Goal: Information Seeking & Learning: Learn about a topic

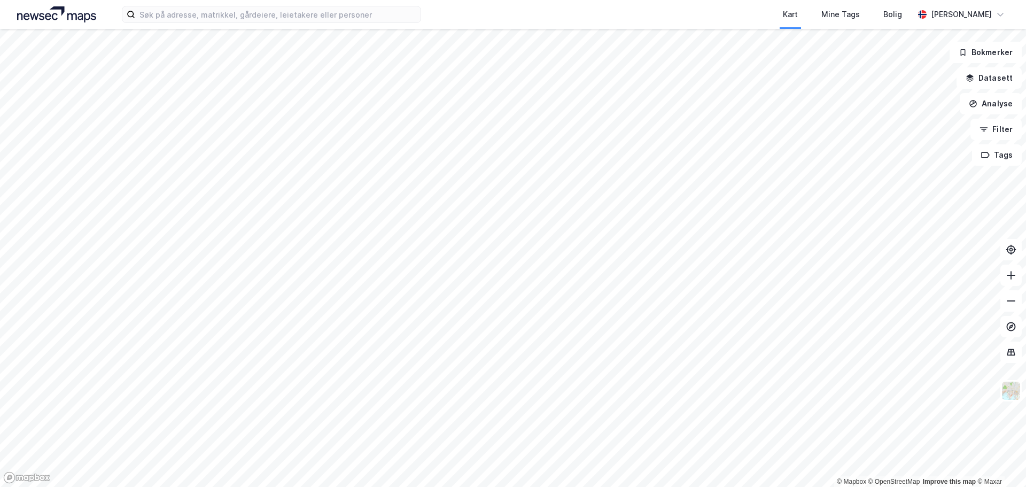
click at [187, 27] on div "Kart Mine Tags Bolig [PERSON_NAME]" at bounding box center [513, 14] width 1026 height 29
click at [190, 19] on input at bounding box center [277, 14] width 285 height 16
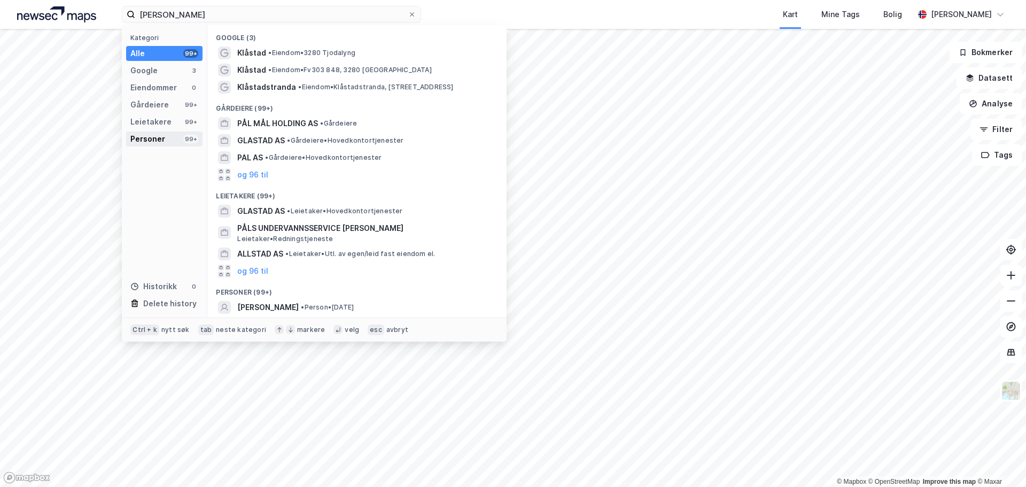
click at [165, 137] on div "Personer 99+" at bounding box center [164, 139] width 76 height 15
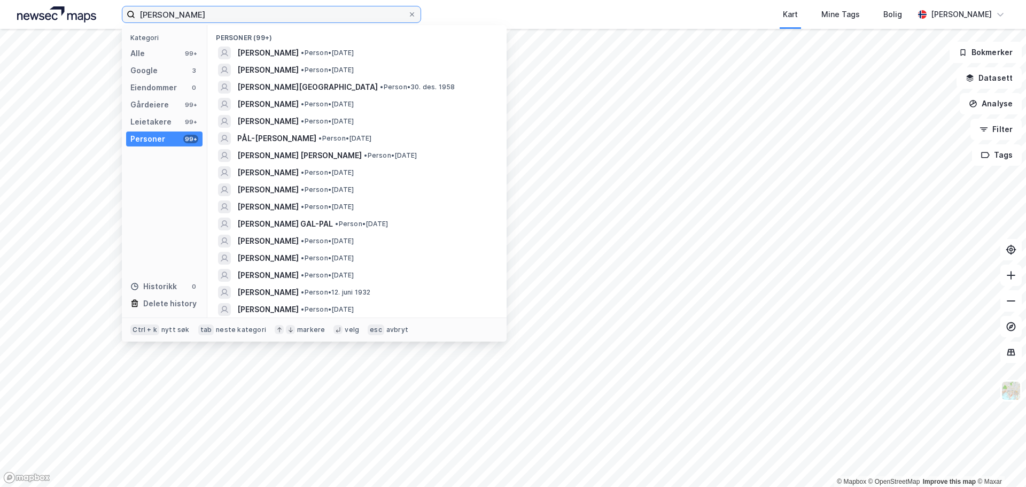
click at [177, 20] on input "[PERSON_NAME]" at bounding box center [271, 14] width 273 height 16
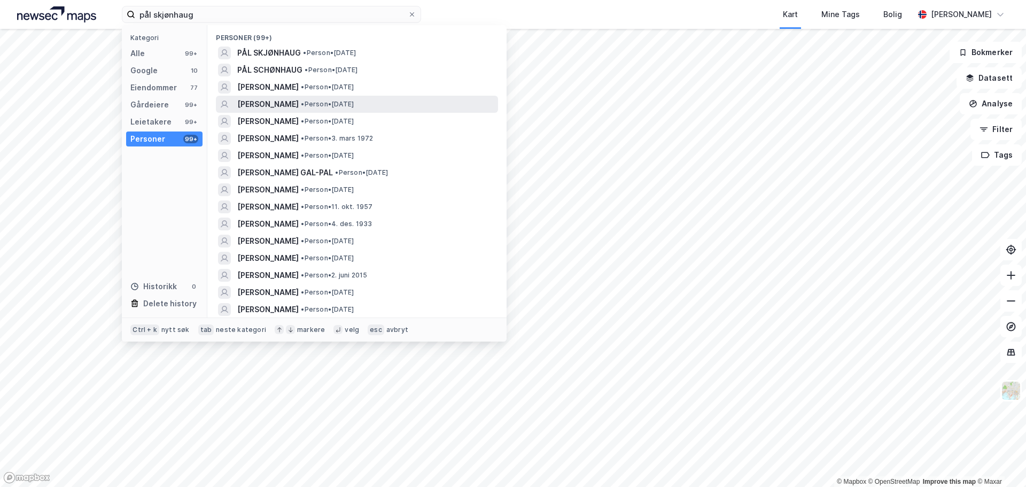
click at [304, 103] on span "•" at bounding box center [302, 104] width 3 height 8
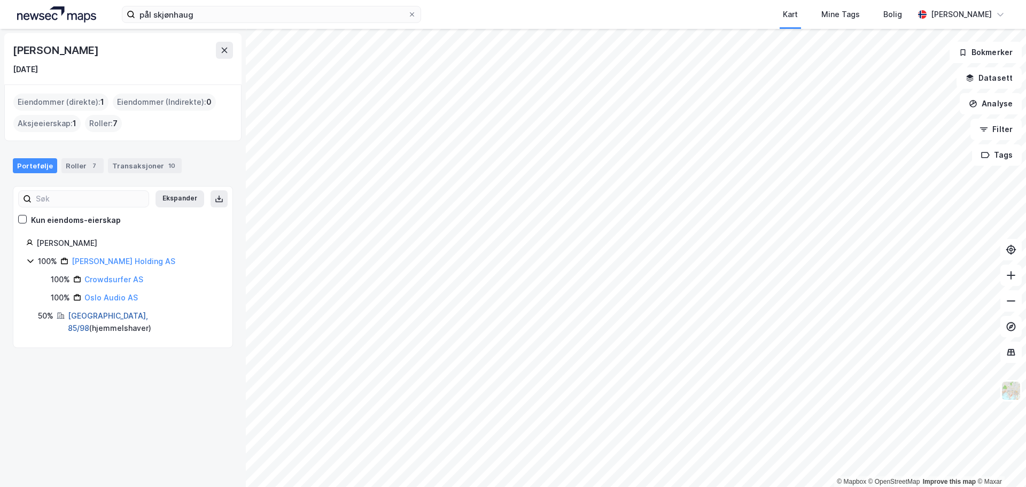
click at [101, 318] on link "[GEOGRAPHIC_DATA], 85/98" at bounding box center [108, 322] width 80 height 22
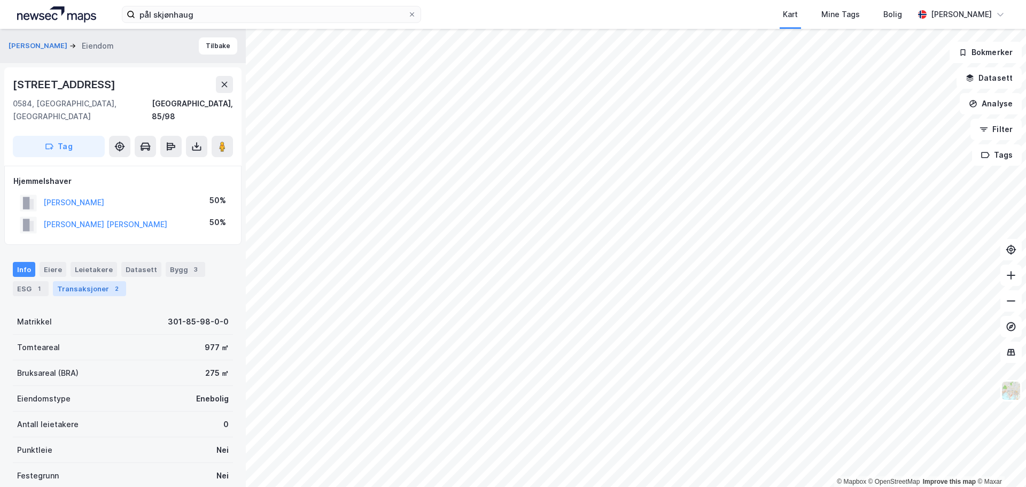
click at [73, 281] on div "Transaksjoner 2" at bounding box center [89, 288] width 73 height 15
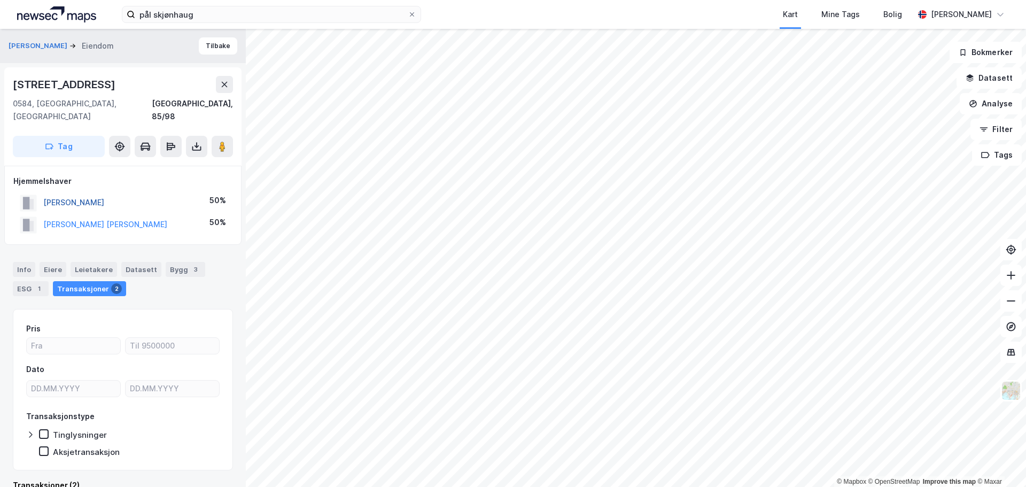
click at [0, 0] on button "[PERSON_NAME]" at bounding box center [0, 0] width 0 height 0
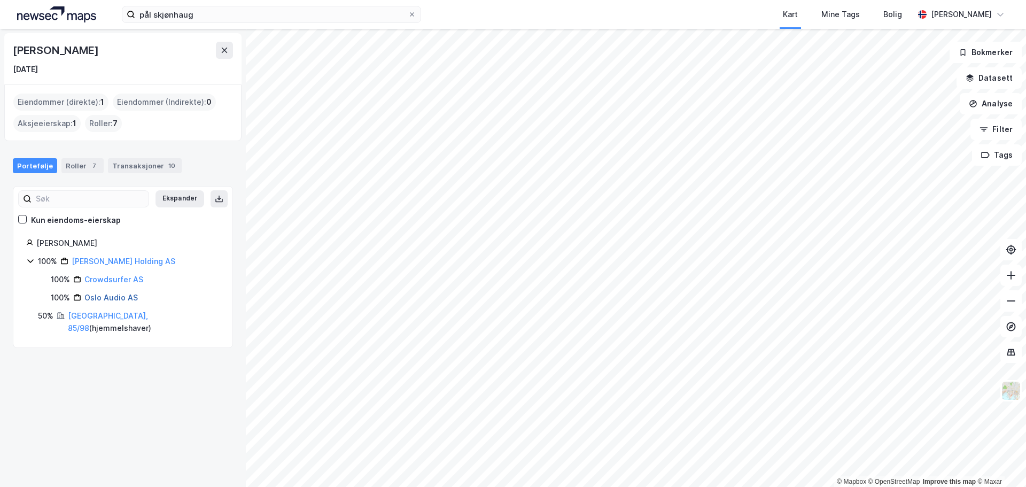
click at [130, 298] on link "Oslo Audio AS" at bounding box center [110, 297] width 53 height 9
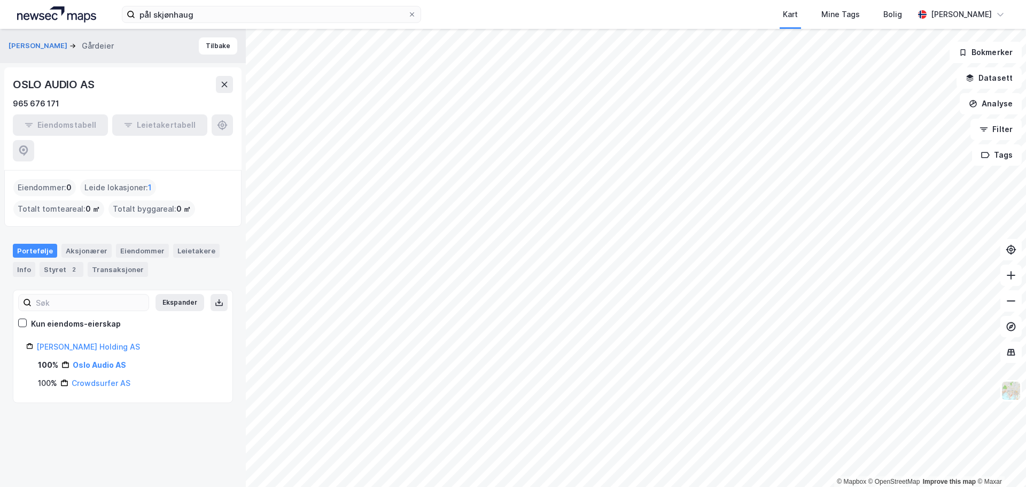
click at [191, 40] on div "KLAASTAD PÅL SKJØNHAUG Gårdeier [GEOGRAPHIC_DATA]" at bounding box center [123, 46] width 246 height 34
click at [204, 46] on button "Tilbake" at bounding box center [218, 45] width 38 height 17
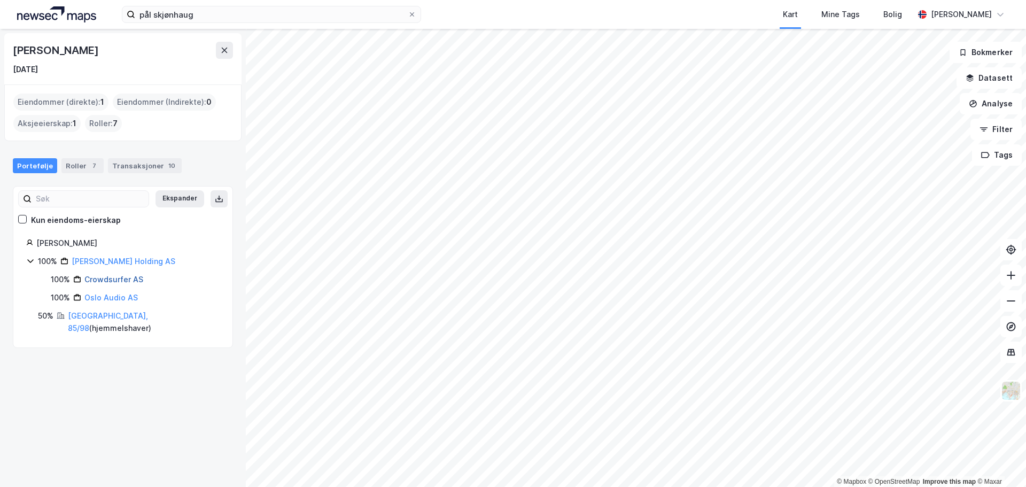
click at [122, 279] on link "Crowdsurfer AS" at bounding box center [113, 279] width 59 height 9
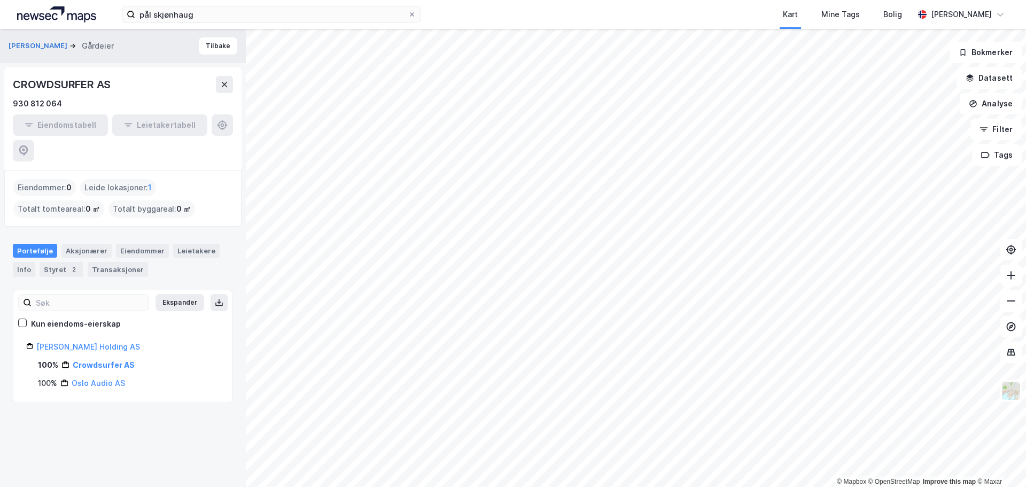
click at [211, 36] on div "KLAASTAD PÅL SKJØNHAUG Gårdeier [GEOGRAPHIC_DATA]" at bounding box center [123, 46] width 246 height 34
click at [211, 47] on button "Tilbake" at bounding box center [218, 45] width 38 height 17
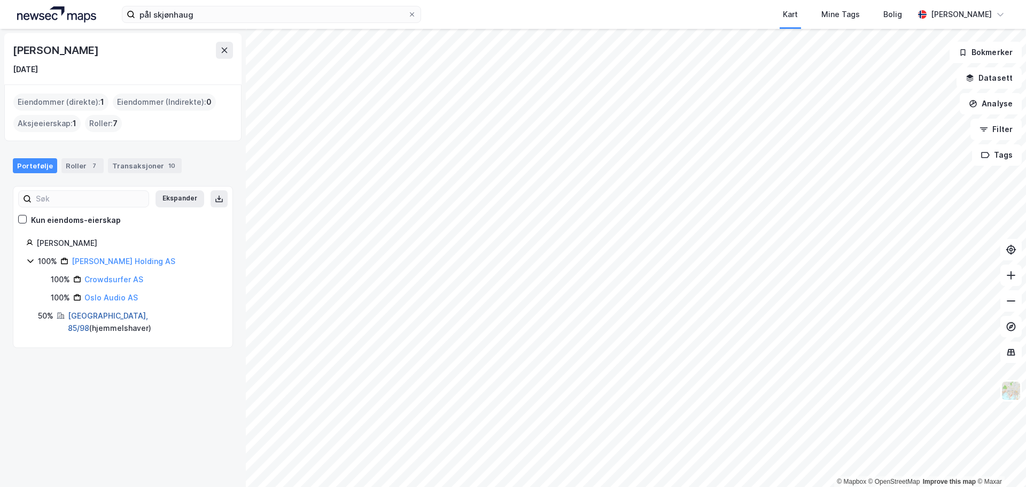
click at [100, 319] on link "[GEOGRAPHIC_DATA], 85/98" at bounding box center [108, 322] width 80 height 22
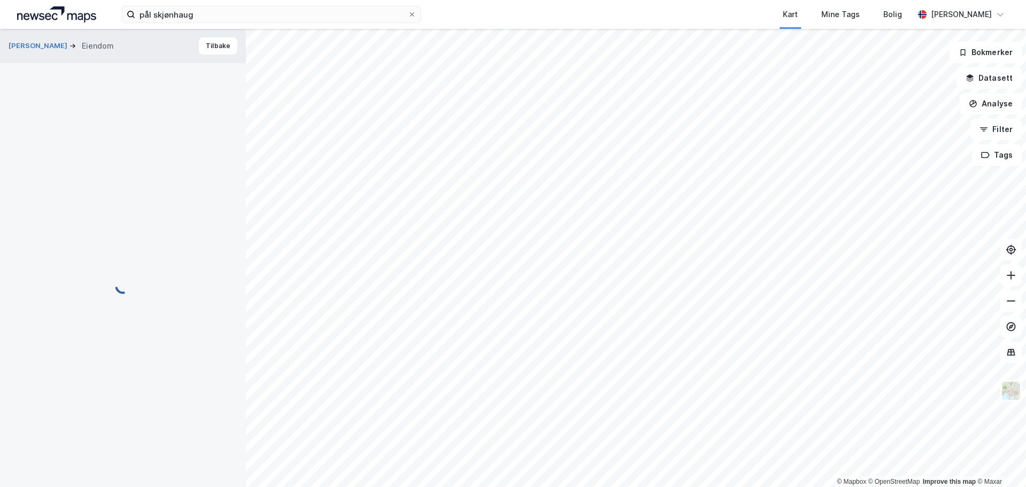
scroll to position [2, 0]
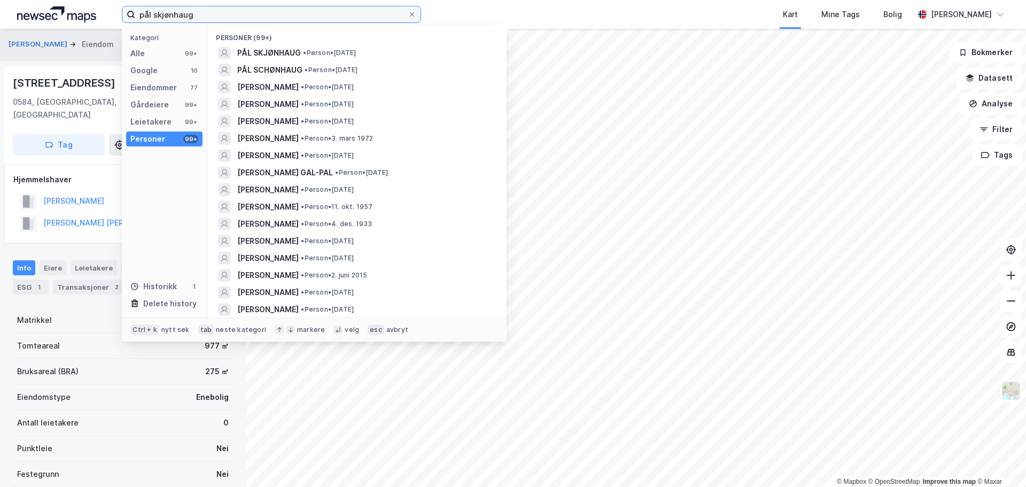
click at [164, 10] on input "pål skjønhaug" at bounding box center [271, 14] width 273 height 16
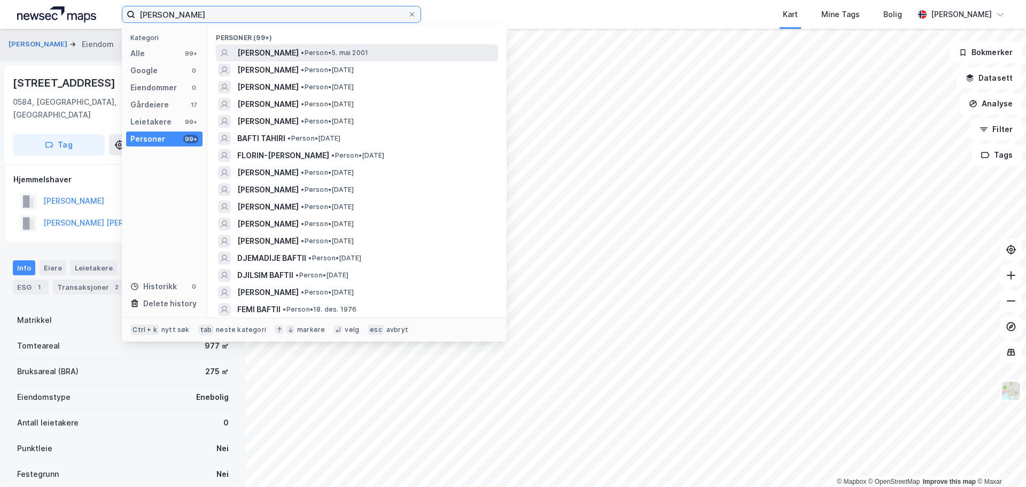
type input "[PERSON_NAME]"
click at [301, 51] on span "•" at bounding box center [302, 53] width 3 height 8
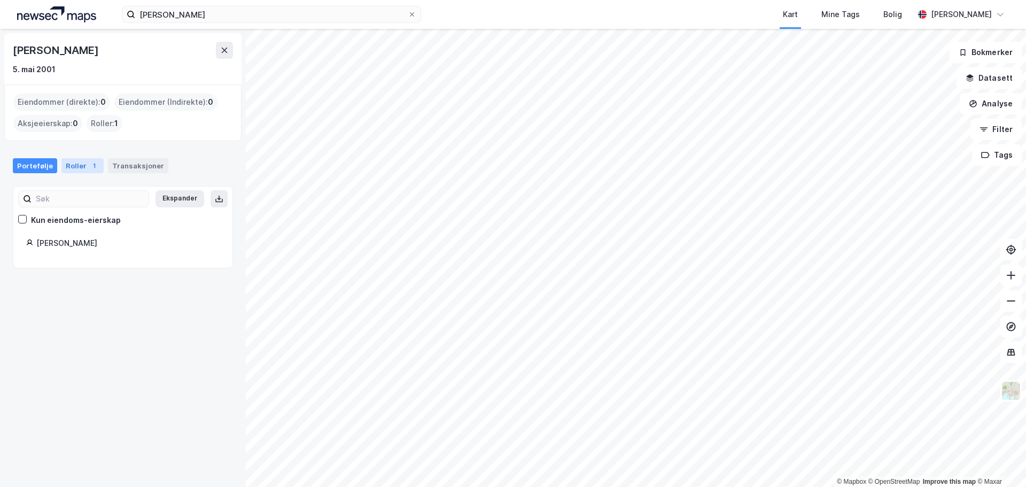
click at [75, 168] on div "Roller 1" at bounding box center [82, 165] width 42 height 15
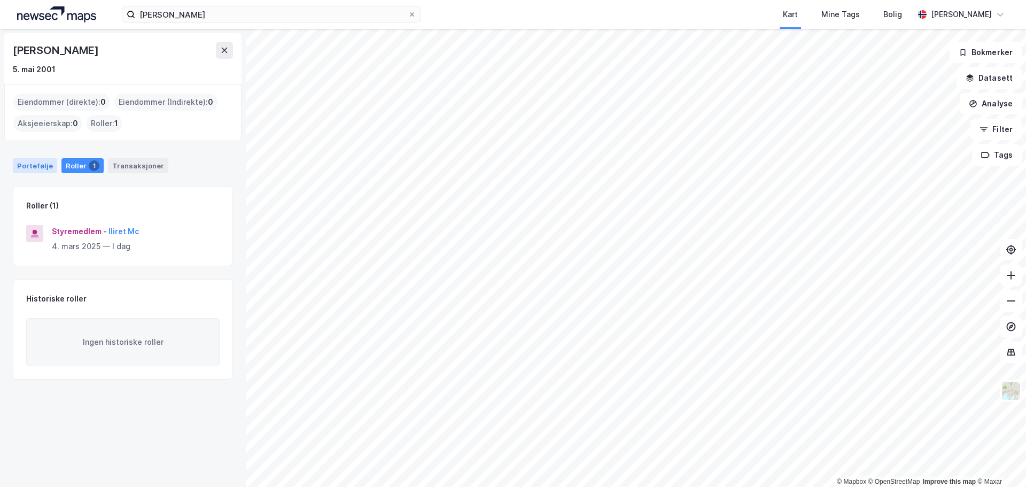
click at [41, 167] on div "Portefølje" at bounding box center [35, 165] width 44 height 15
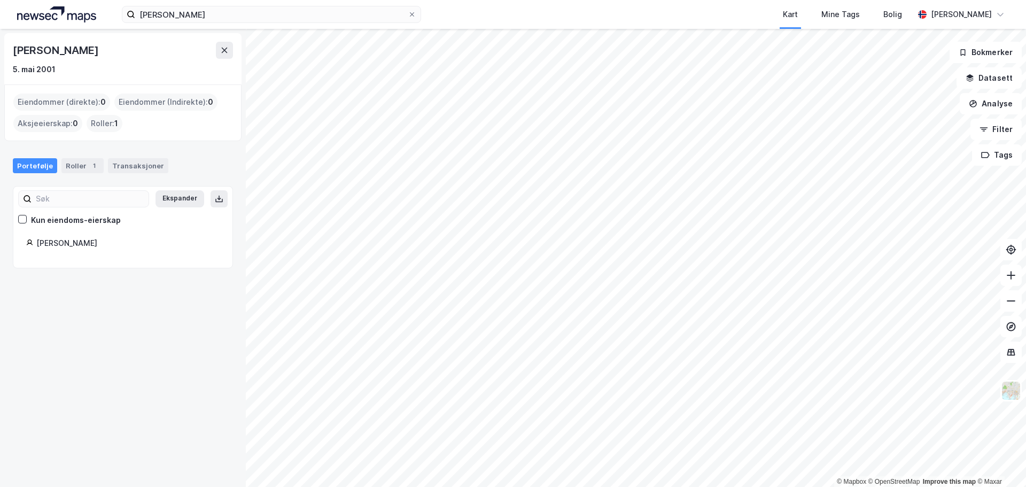
click at [41, 215] on div "Kun eiendoms-eierskap" at bounding box center [76, 220] width 90 height 13
click at [67, 246] on div "[PERSON_NAME]" at bounding box center [127, 243] width 183 height 13
click at [79, 171] on div "Roller 1" at bounding box center [82, 165] width 42 height 15
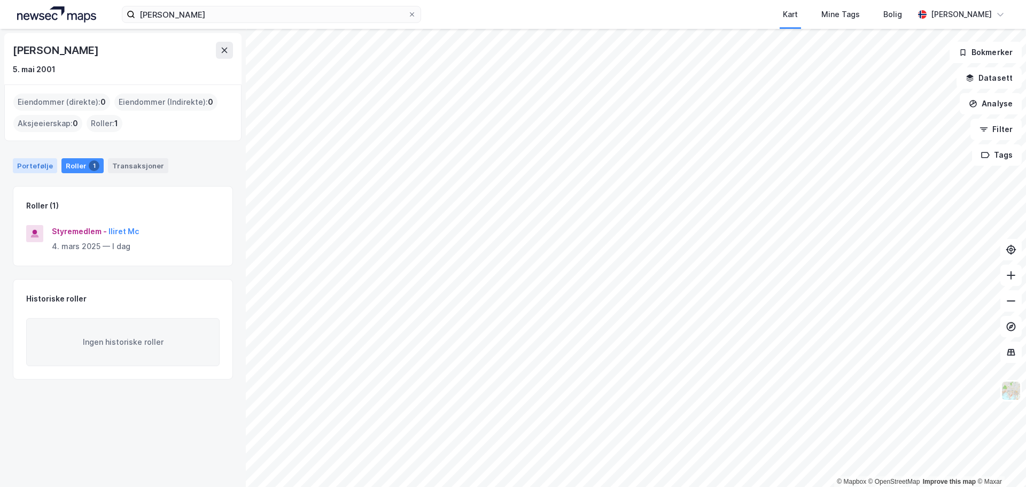
click at [40, 165] on div "Portefølje" at bounding box center [35, 165] width 44 height 15
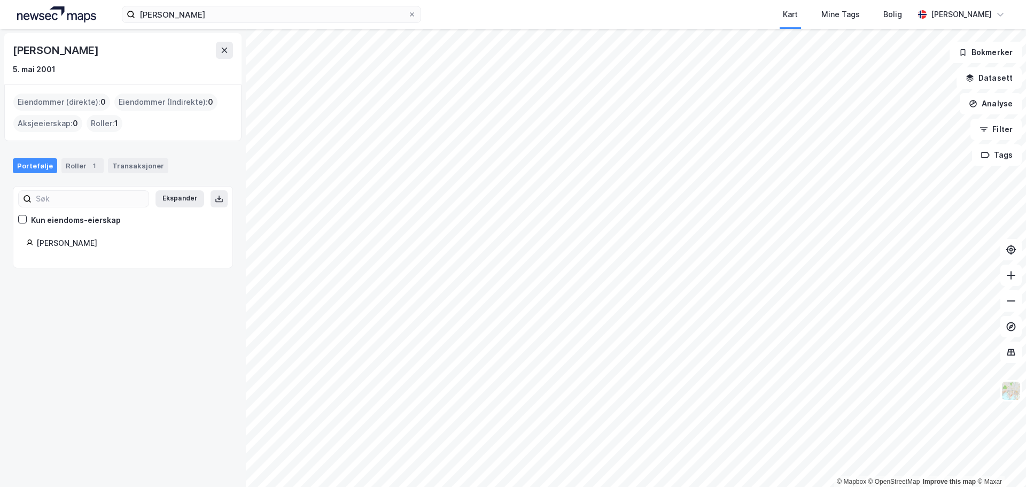
click at [43, 67] on div "5. mai 2001" at bounding box center [34, 69] width 43 height 13
click at [46, 73] on div "5. mai 2001" at bounding box center [34, 69] width 43 height 13
click at [86, 154] on div "Portefølje Roller 1 Transaksjoner" at bounding box center [123, 161] width 246 height 32
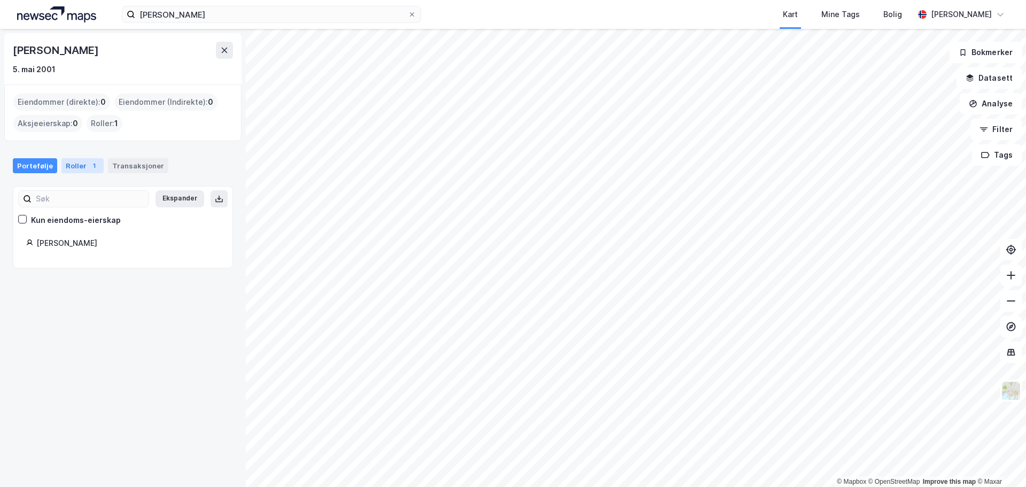
click at [81, 165] on div "Roller 1" at bounding box center [82, 165] width 42 height 15
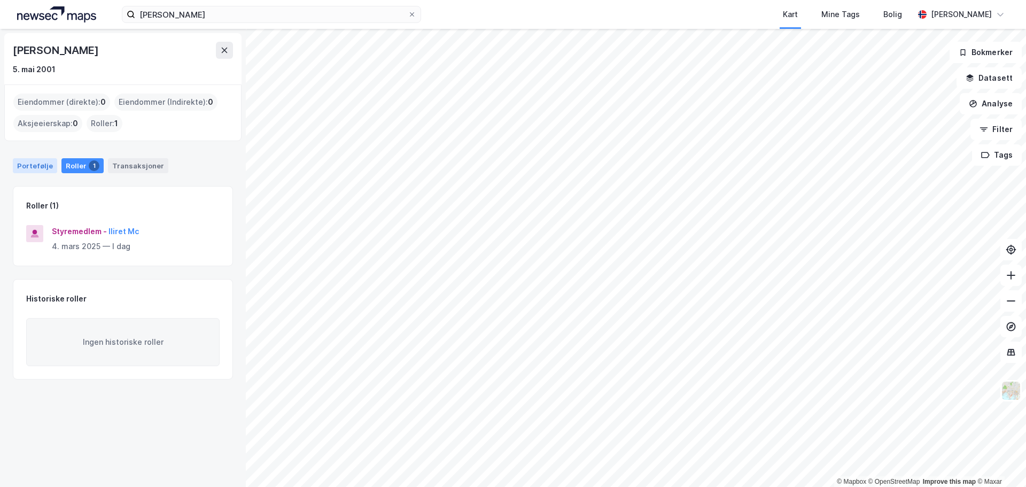
click at [47, 160] on div "Portefølje" at bounding box center [35, 165] width 44 height 15
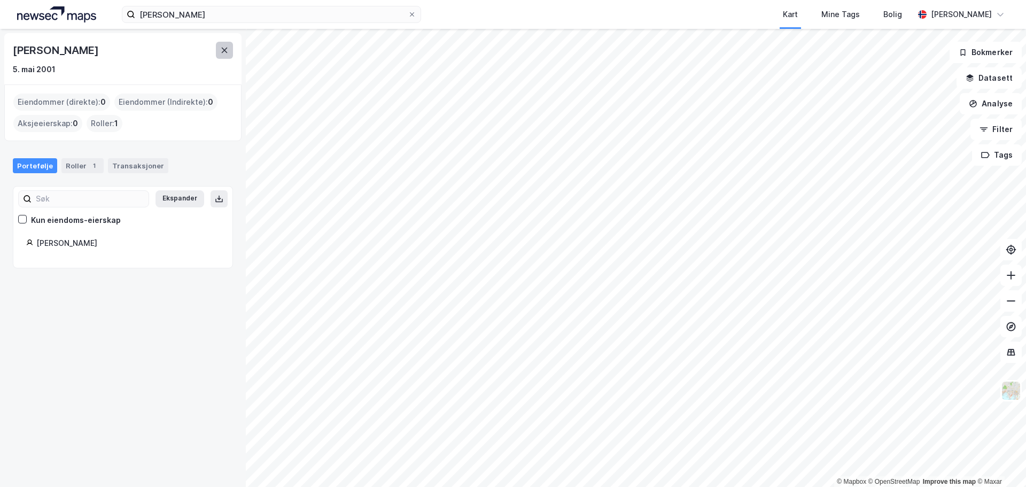
click at [227, 53] on icon at bounding box center [224, 50] width 9 height 9
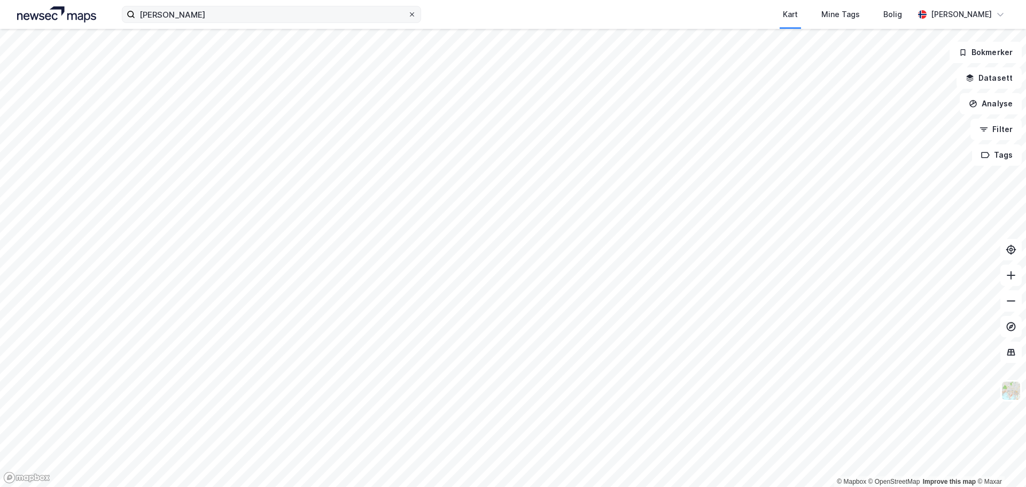
click at [410, 13] on icon at bounding box center [412, 14] width 6 height 6
click at [408, 13] on input "[PERSON_NAME]" at bounding box center [271, 14] width 273 height 16
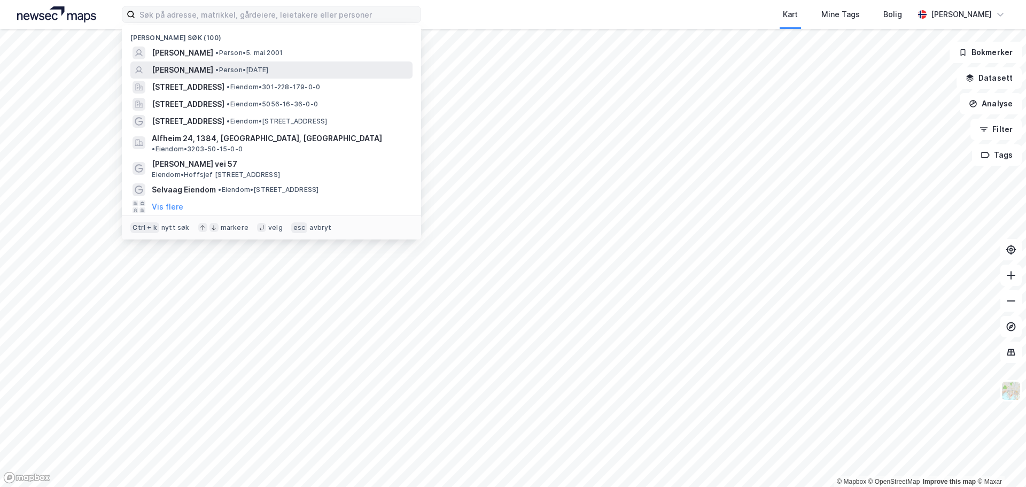
click at [301, 75] on div "[PERSON_NAME] • Person • [DATE]" at bounding box center [281, 70] width 259 height 13
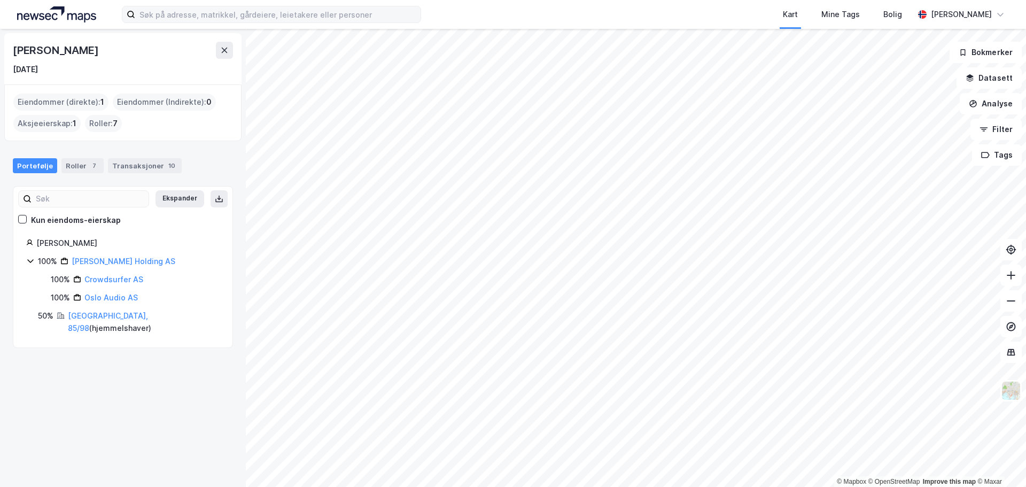
click at [103, 128] on div "Roller : 7" at bounding box center [103, 123] width 37 height 17
click at [104, 122] on div "Roller : 7" at bounding box center [103, 123] width 37 height 17
click at [83, 160] on div "Roller 7" at bounding box center [82, 165] width 42 height 15
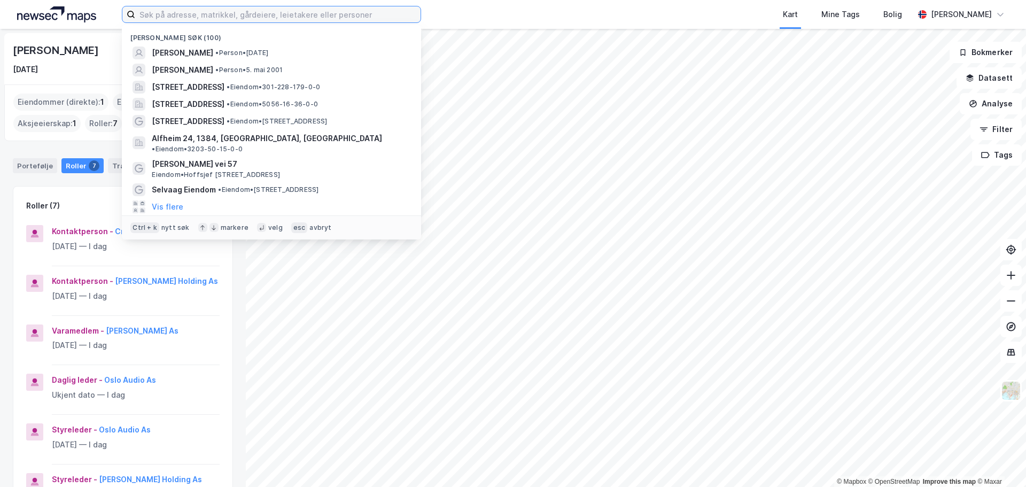
click at [190, 21] on input at bounding box center [277, 14] width 285 height 16
type input "a"
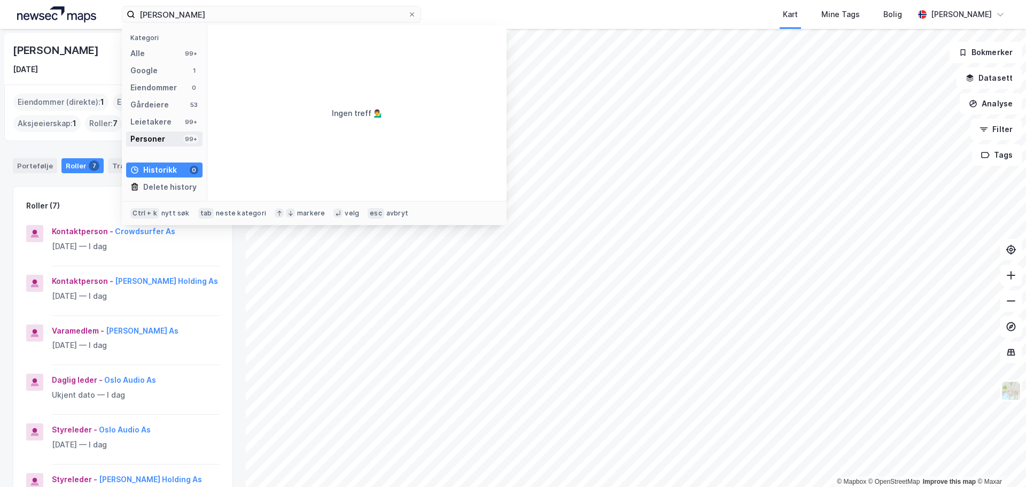
click at [156, 135] on div "Personer" at bounding box center [147, 139] width 35 height 13
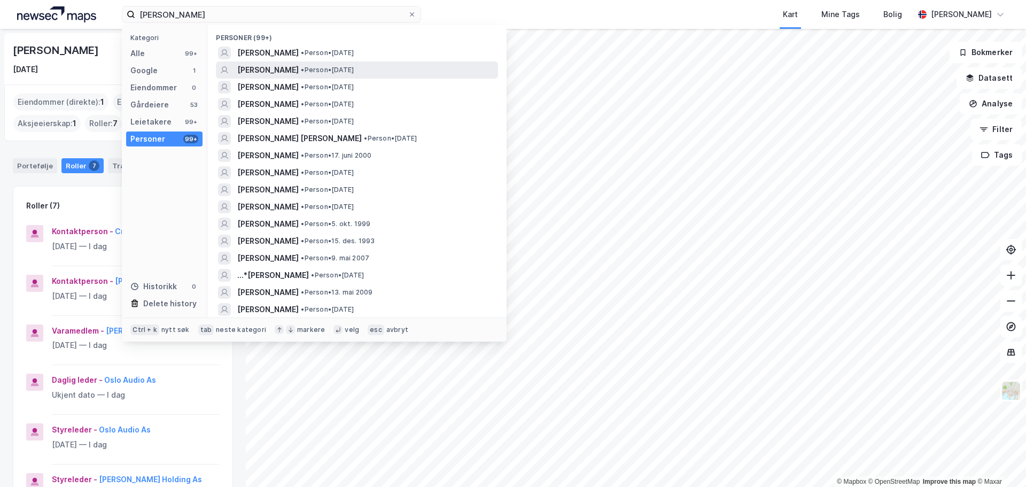
click at [453, 64] on div "[PERSON_NAME] • Person • [DATE]" at bounding box center [366, 70] width 259 height 13
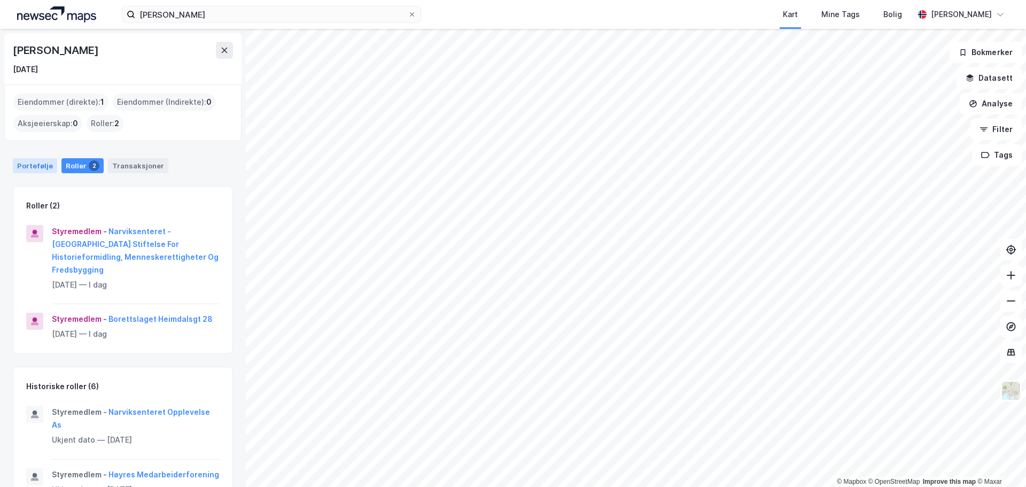
click at [28, 162] on div "Portefølje" at bounding box center [35, 165] width 44 height 15
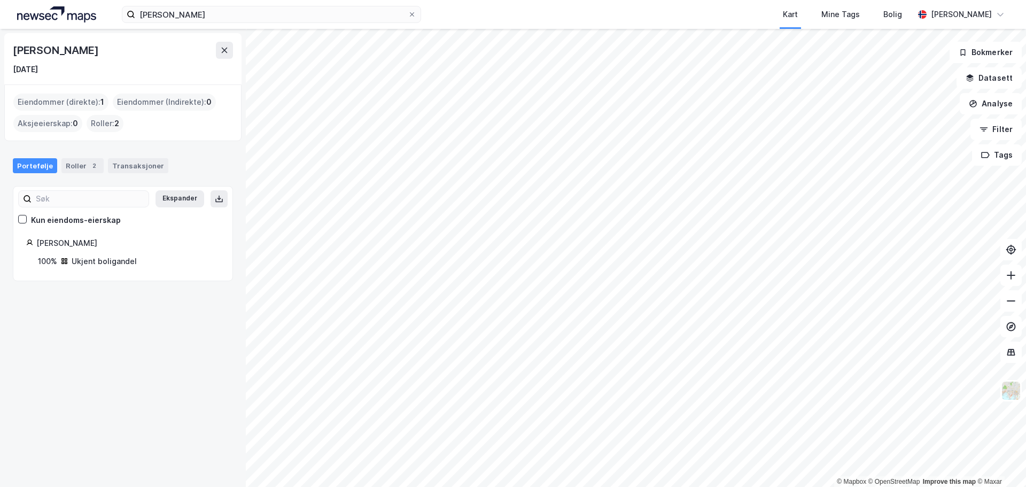
click at [118, 264] on div "Ukjent boligandel" at bounding box center [104, 261] width 65 height 13
click at [119, 263] on div "Ukjent boligandel" at bounding box center [104, 261] width 65 height 13
click at [99, 258] on div "Ukjent boligandel" at bounding box center [104, 261] width 65 height 13
click at [129, 164] on div "Transaksjoner" at bounding box center [138, 165] width 60 height 15
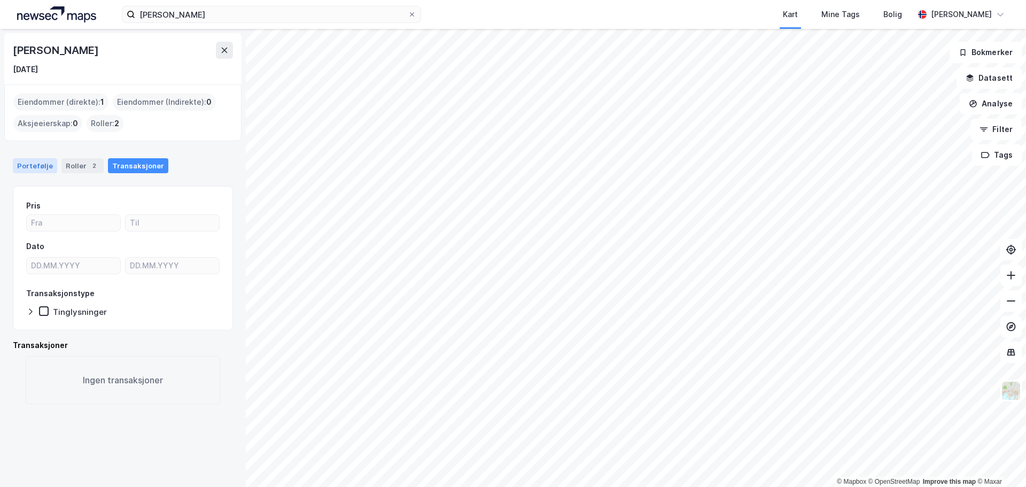
click at [25, 163] on div "Portefølje" at bounding box center [35, 165] width 44 height 15
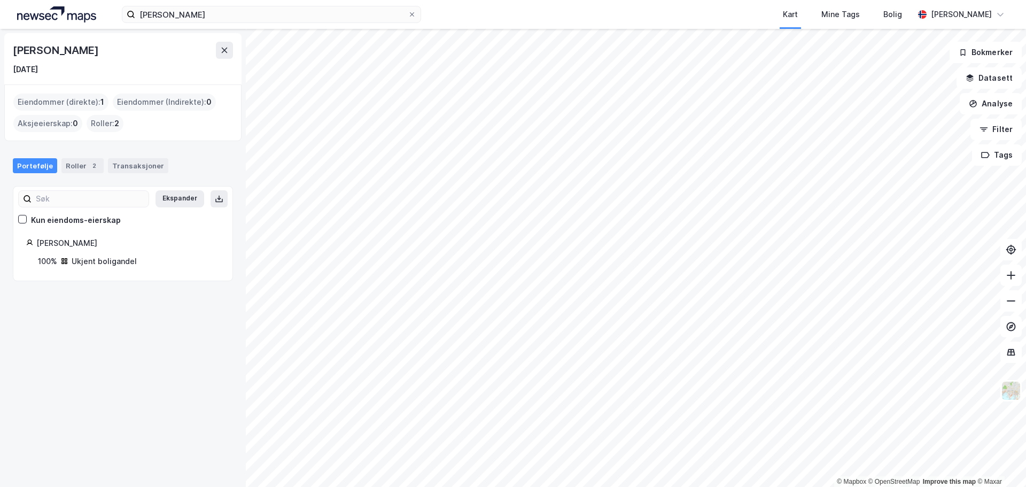
click at [91, 244] on div "[PERSON_NAME]" at bounding box center [127, 243] width 183 height 13
click at [111, 258] on div "Ukjent boligandel" at bounding box center [104, 261] width 65 height 13
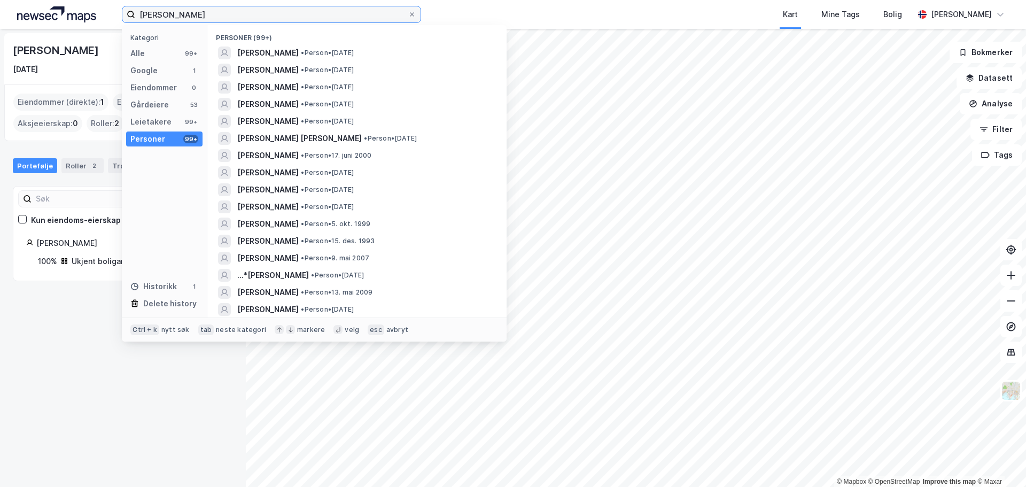
click at [168, 14] on input "[PERSON_NAME]" at bounding box center [271, 14] width 273 height 16
click at [167, 15] on input "[PERSON_NAME]" at bounding box center [271, 14] width 273 height 16
drag, startPoint x: 201, startPoint y: 12, endPoint x: 79, endPoint y: 9, distance: 121.9
click at [80, 10] on div "[PERSON_NAME] Kategori Alle 99+ Google 1 Eiendommer 0 Gårdeiere 53 Leietakere 9…" at bounding box center [513, 14] width 1026 height 29
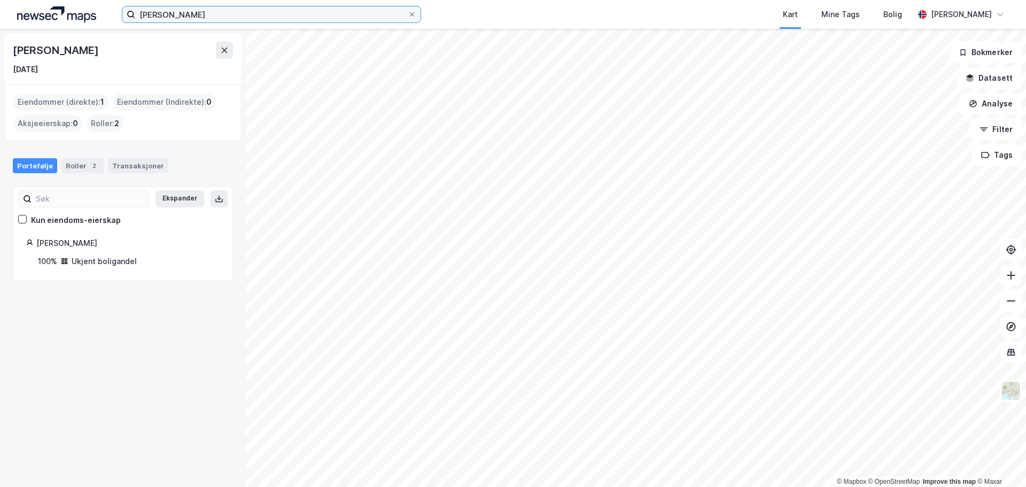
click at [195, 12] on input "[PERSON_NAME]" at bounding box center [271, 14] width 273 height 16
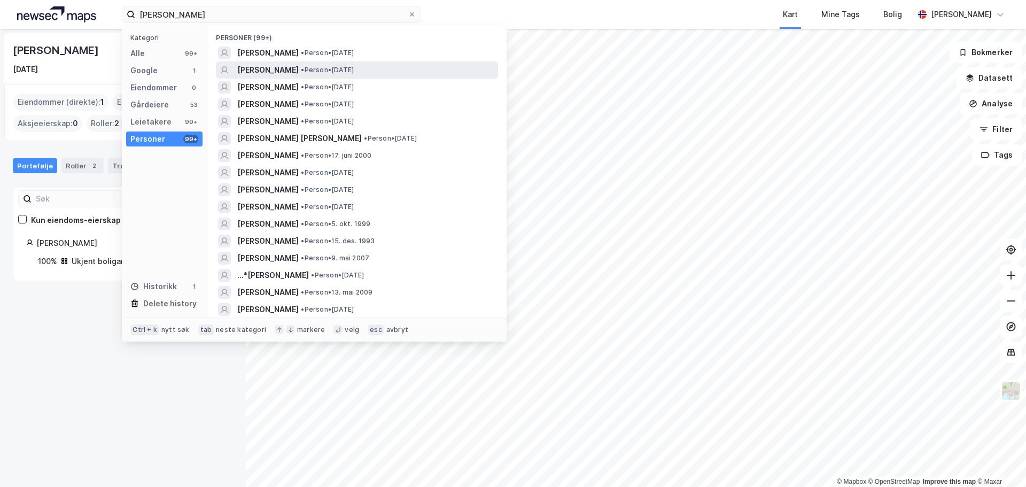
click at [296, 67] on span "[PERSON_NAME]" at bounding box center [267, 70] width 61 height 13
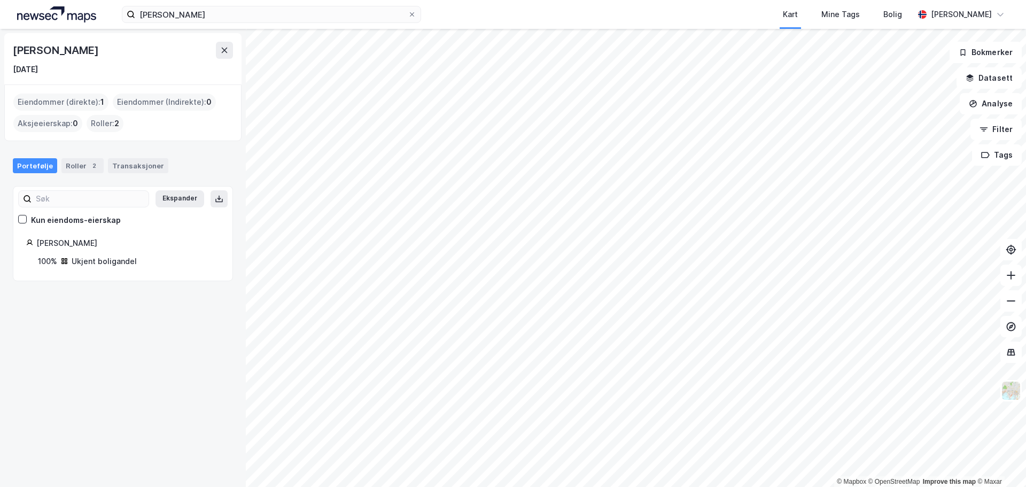
click at [52, 265] on div "100%" at bounding box center [47, 261] width 19 height 13
click at [55, 265] on div "100%" at bounding box center [47, 261] width 19 height 13
click at [56, 265] on div "100%" at bounding box center [47, 261] width 19 height 13
click at [91, 264] on div "Ukjent boligandel" at bounding box center [104, 261] width 65 height 13
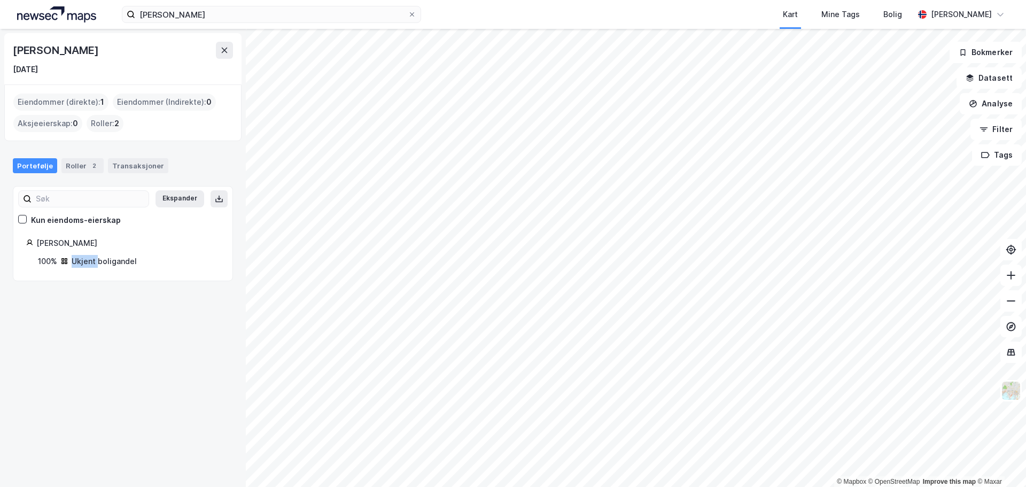
click at [91, 264] on div "Ukjent boligandel" at bounding box center [104, 261] width 65 height 13
click at [160, 17] on input "[PERSON_NAME]" at bounding box center [271, 14] width 273 height 16
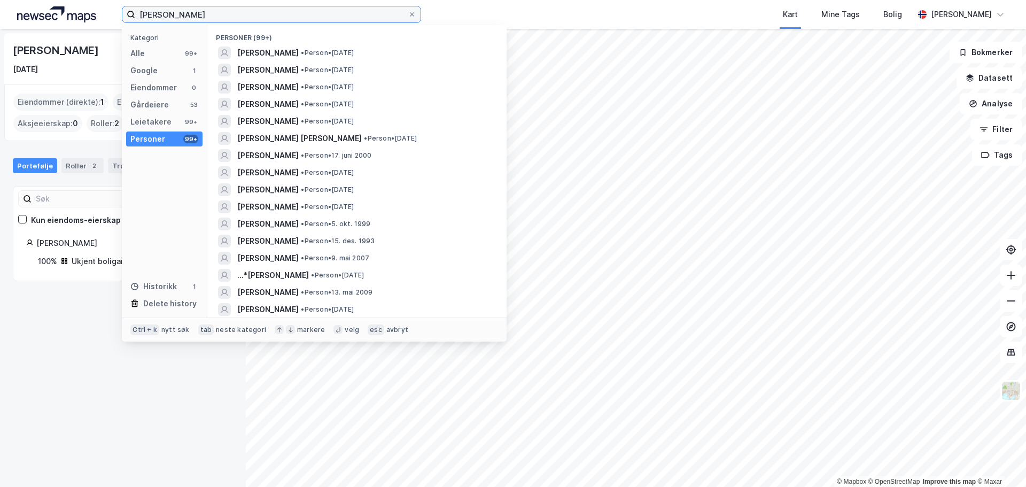
click at [160, 17] on input "[PERSON_NAME]" at bounding box center [271, 14] width 273 height 16
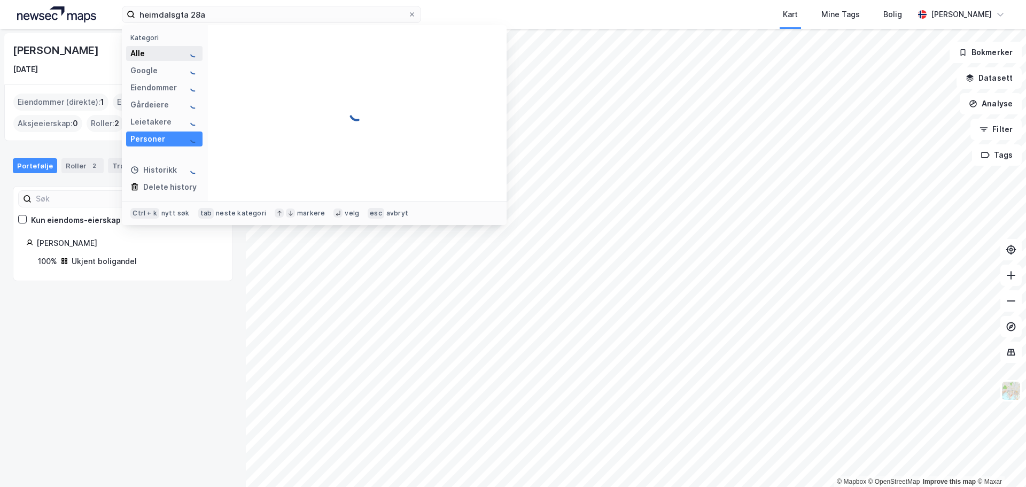
click at [147, 49] on div "Alle" at bounding box center [164, 53] width 76 height 15
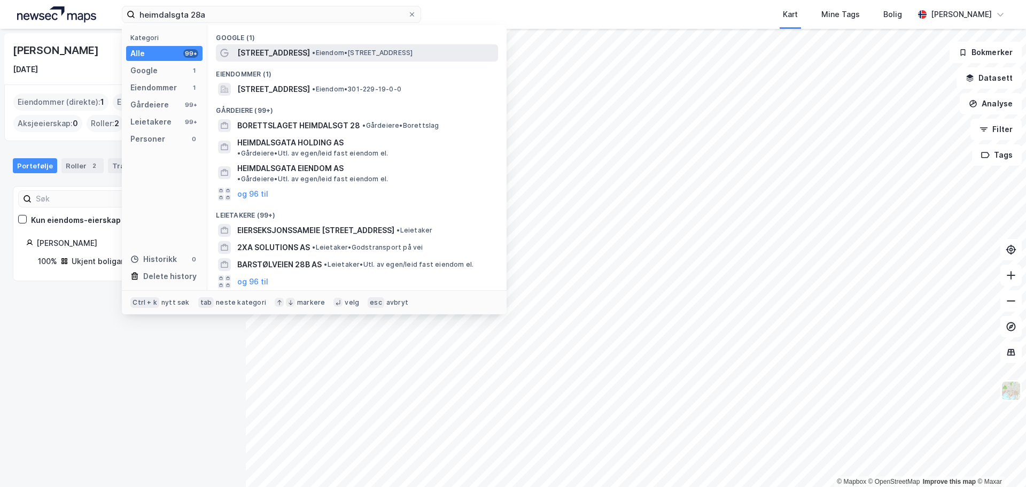
click at [301, 57] on span "[STREET_ADDRESS]" at bounding box center [273, 53] width 73 height 13
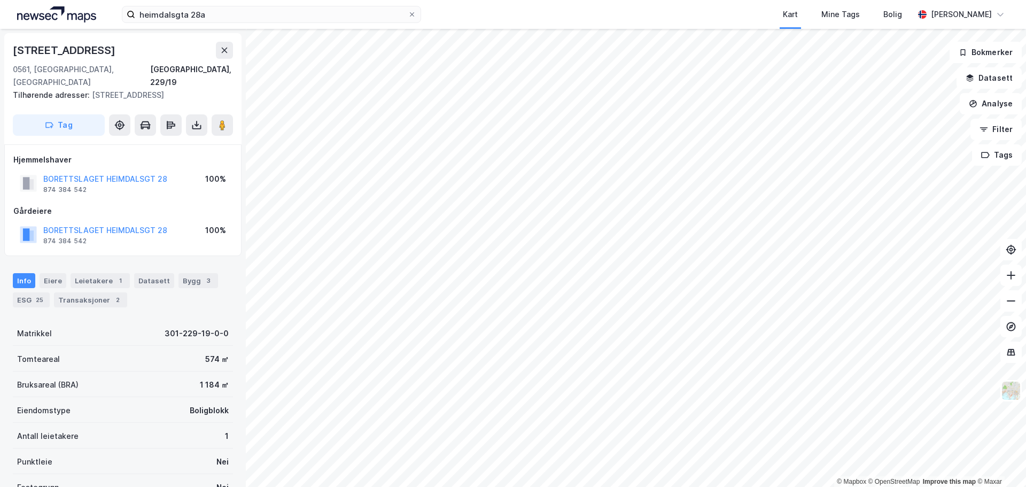
scroll to position [2, 0]
click at [58, 272] on div "Eiere" at bounding box center [53, 279] width 27 height 15
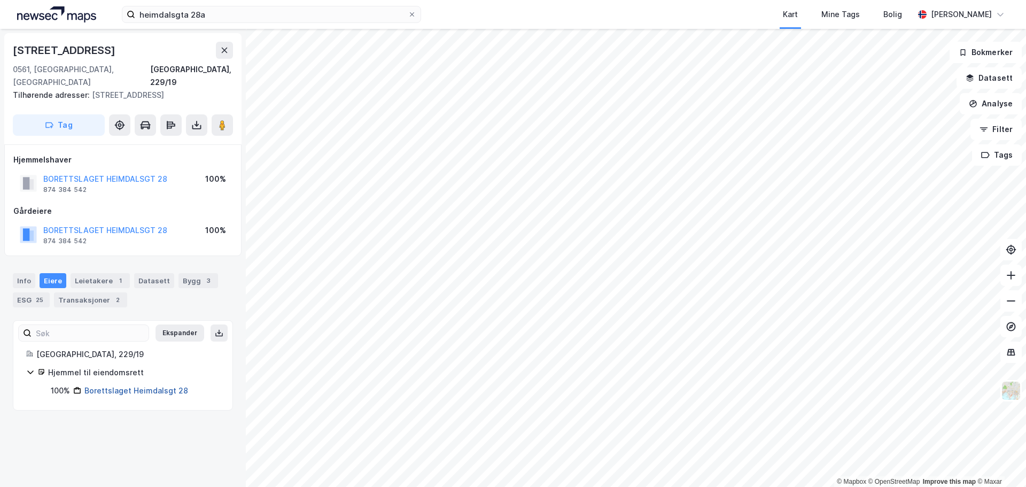
click at [134, 386] on link "Borettslaget Heimdalsgt 28" at bounding box center [136, 390] width 104 height 9
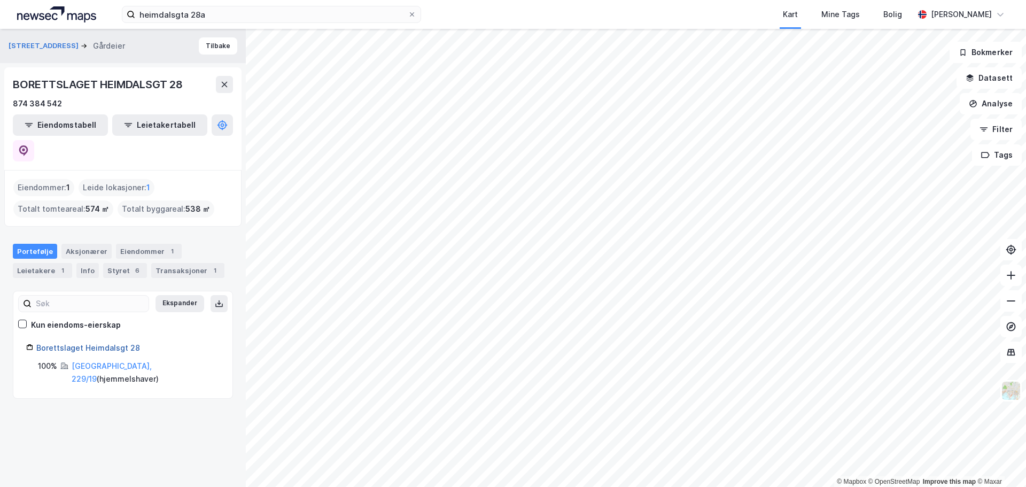
click at [112, 343] on link "Borettslaget Heimdalsgt 28" at bounding box center [88, 347] width 104 height 9
click at [90, 244] on div "Aksjonærer" at bounding box center [86, 251] width 50 height 15
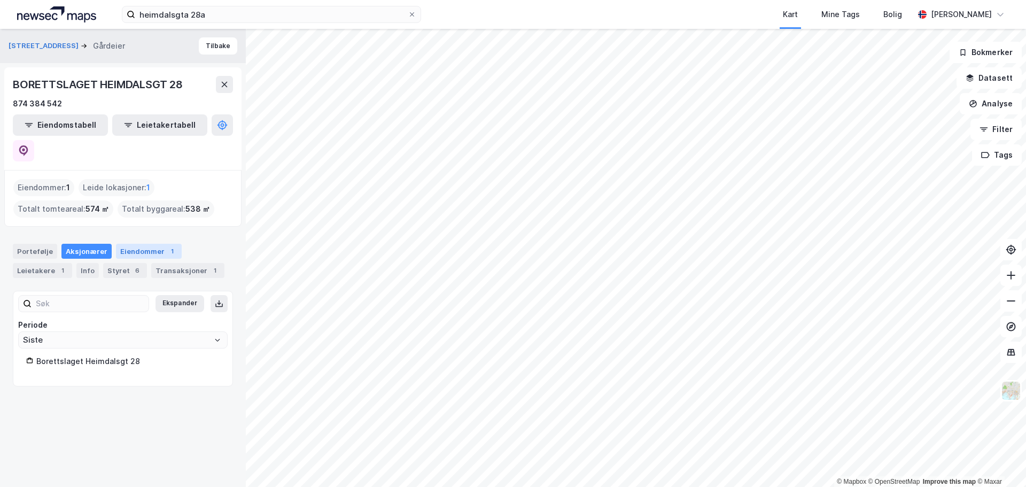
click at [126, 244] on div "Eiendommer 1" at bounding box center [149, 251] width 66 height 15
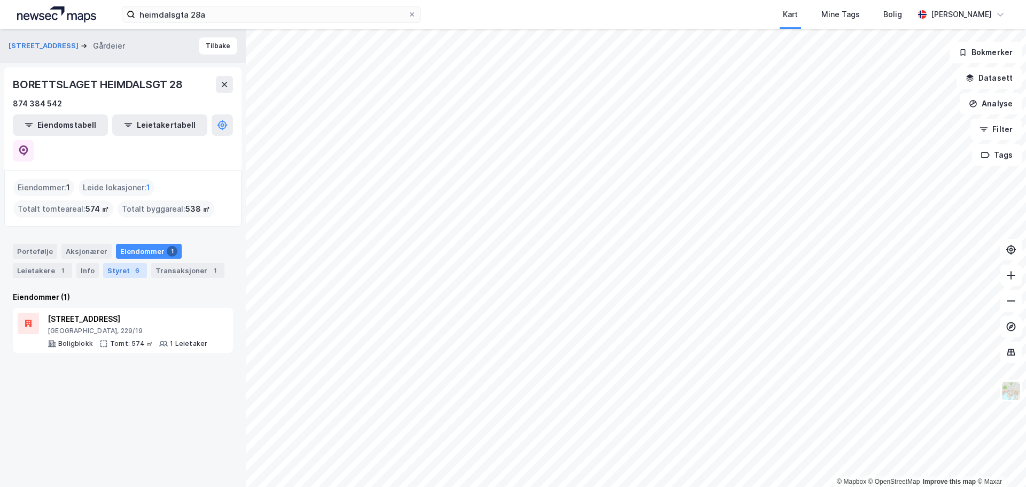
click at [110, 263] on div "Styret 6" at bounding box center [125, 270] width 44 height 15
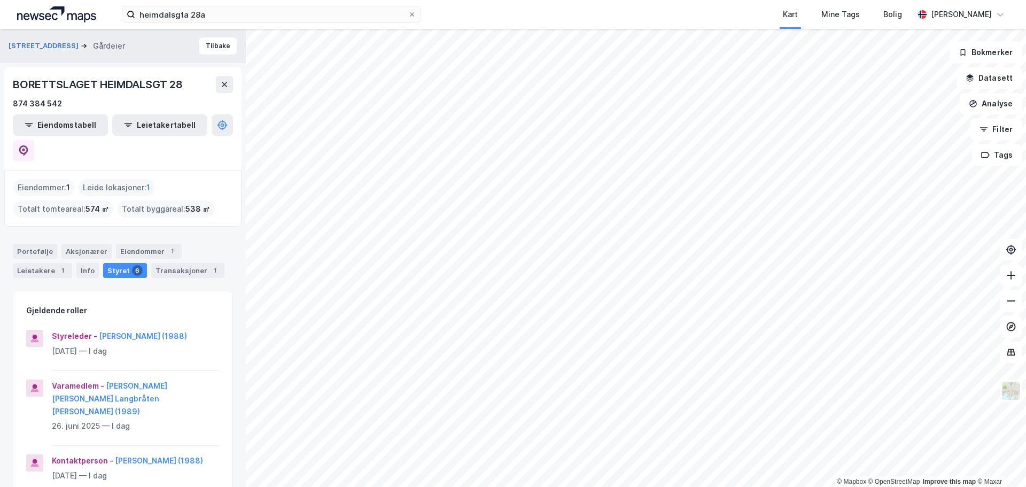
click at [61, 179] on div "Eiendommer : 1" at bounding box center [43, 187] width 61 height 17
click at [188, 1] on div "heimdalsgta 28a Kart Mine Tags [PERSON_NAME] [PERSON_NAME]" at bounding box center [513, 14] width 1026 height 29
click at [182, 15] on input "heimdalsgta 28a" at bounding box center [271, 14] width 273 height 16
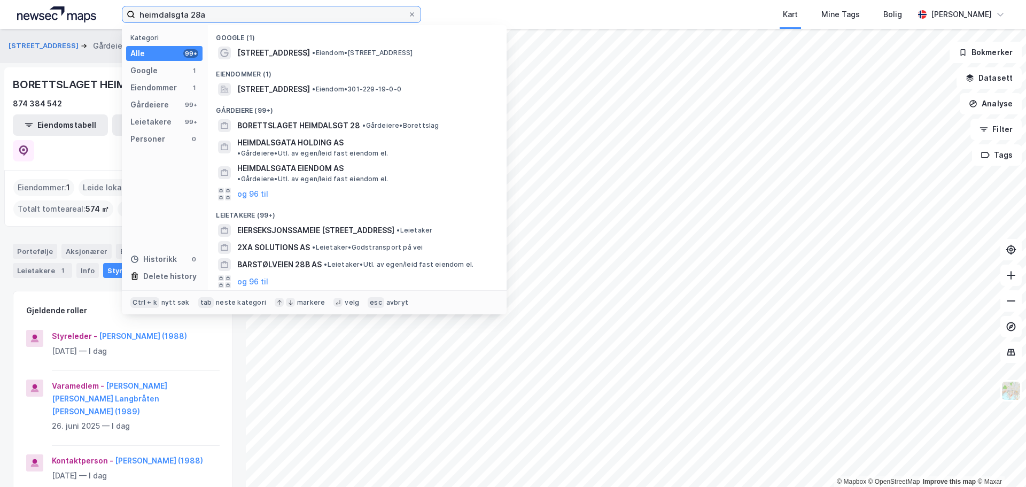
click at [182, 15] on input "heimdalsgta 28a" at bounding box center [271, 14] width 273 height 16
type input "a"
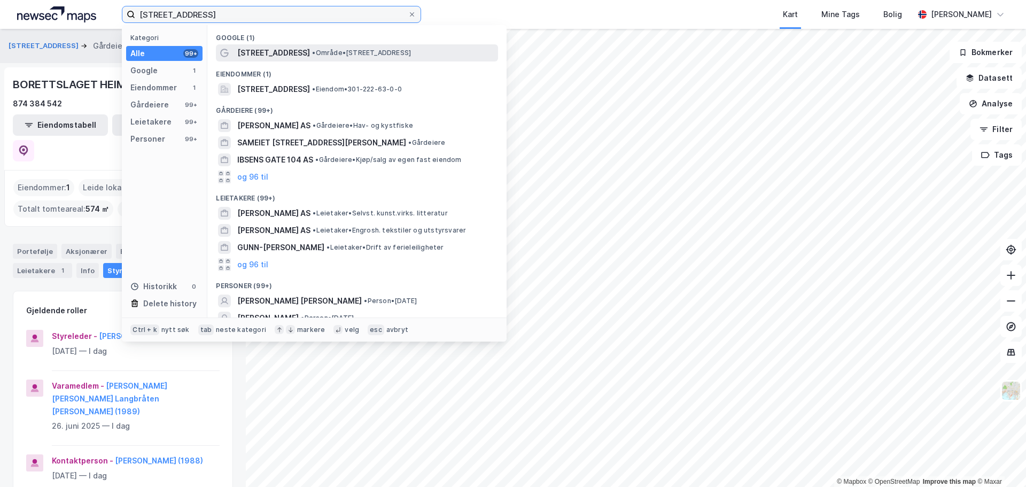
type input "[STREET_ADDRESS]"
click at [276, 57] on span "[STREET_ADDRESS]" at bounding box center [273, 53] width 73 height 13
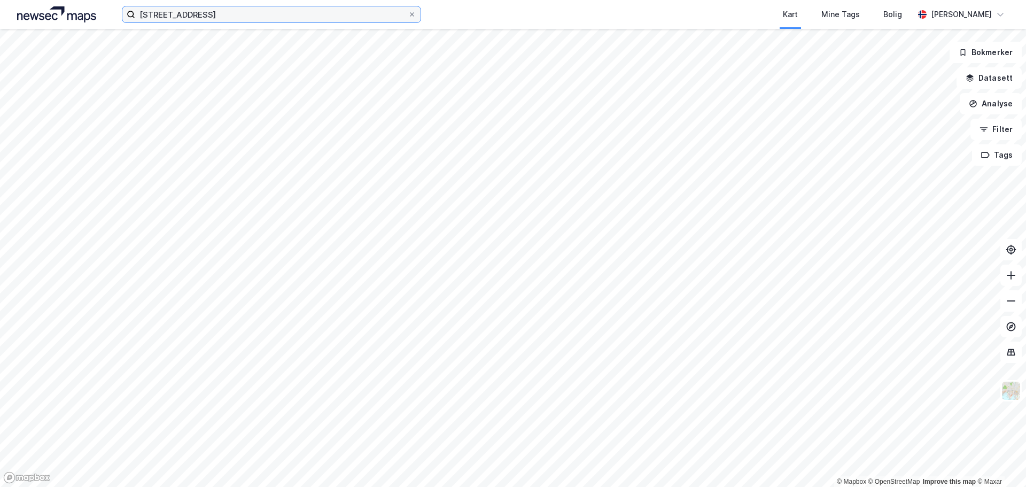
click at [254, 19] on input "[STREET_ADDRESS]" at bounding box center [271, 14] width 273 height 16
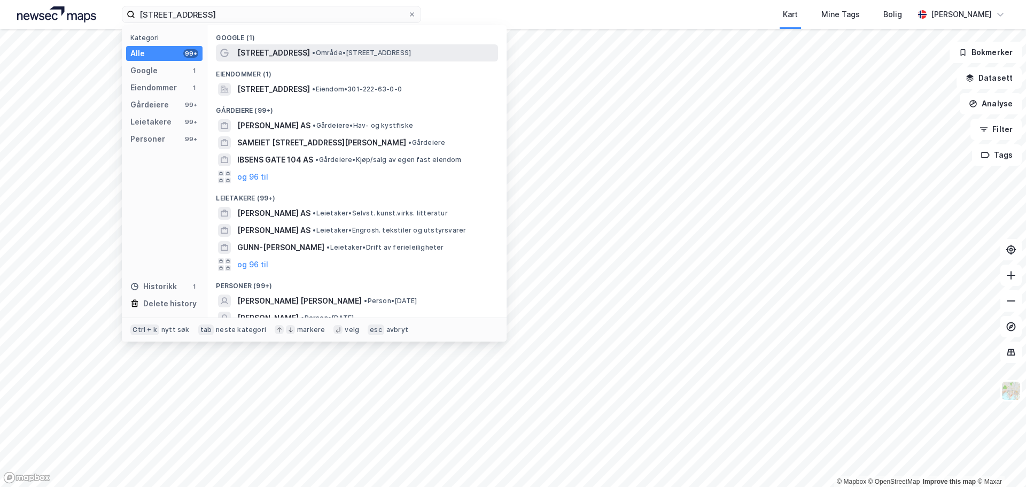
click at [273, 56] on span "[STREET_ADDRESS]" at bounding box center [273, 53] width 73 height 13
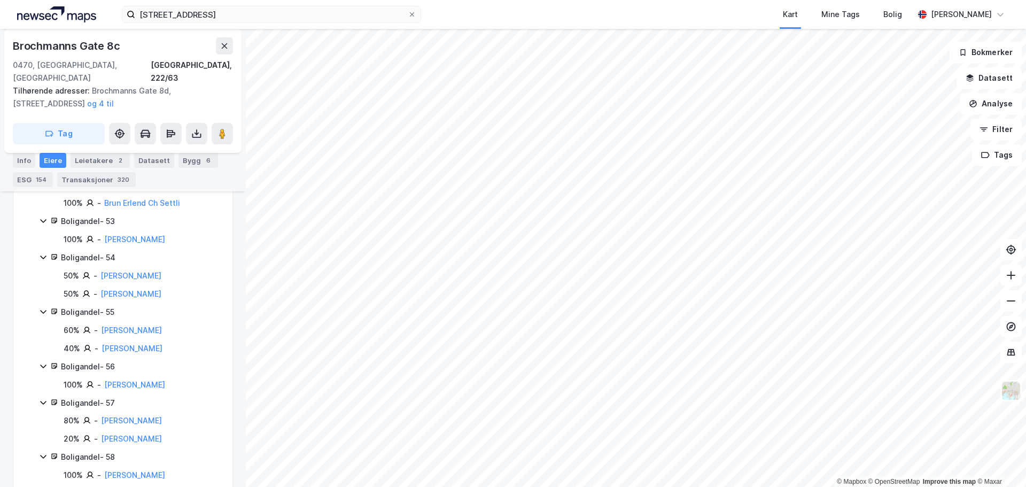
scroll to position [2780, 0]
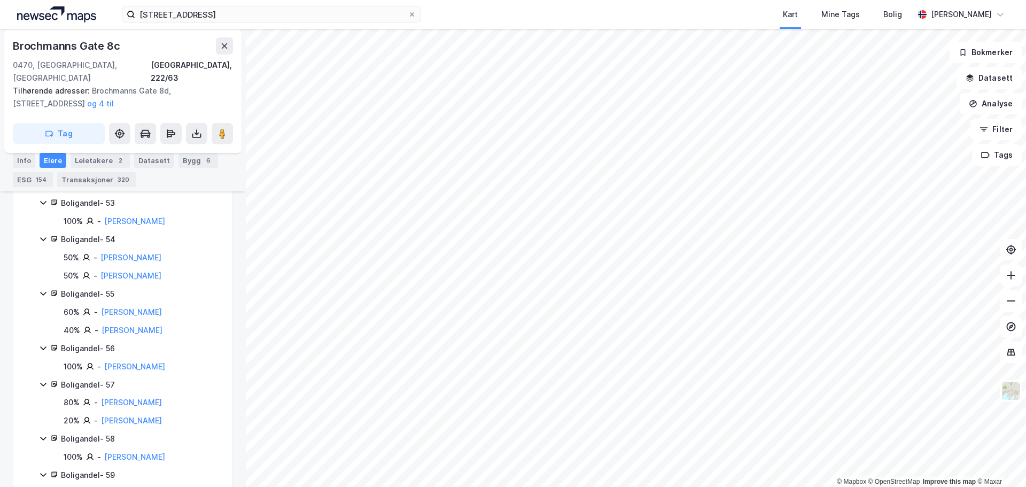
drag, startPoint x: 76, startPoint y: 223, endPoint x: 174, endPoint y: 243, distance: 99.8
click at [174, 396] on div "80% - [PERSON_NAME] 20% - [PERSON_NAME]" at bounding box center [136, 411] width 168 height 31
click at [179, 414] on div "20% - [PERSON_NAME]" at bounding box center [142, 420] width 156 height 13
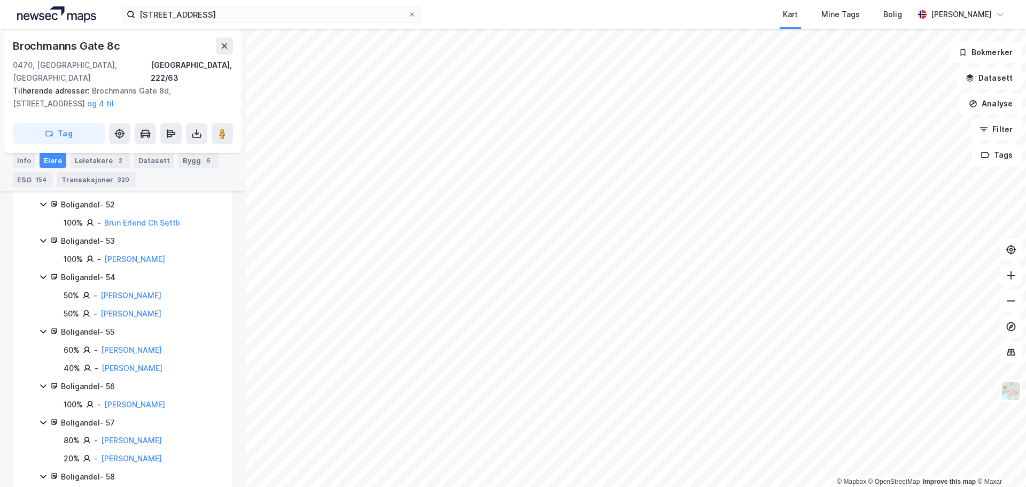
scroll to position [2726, 0]
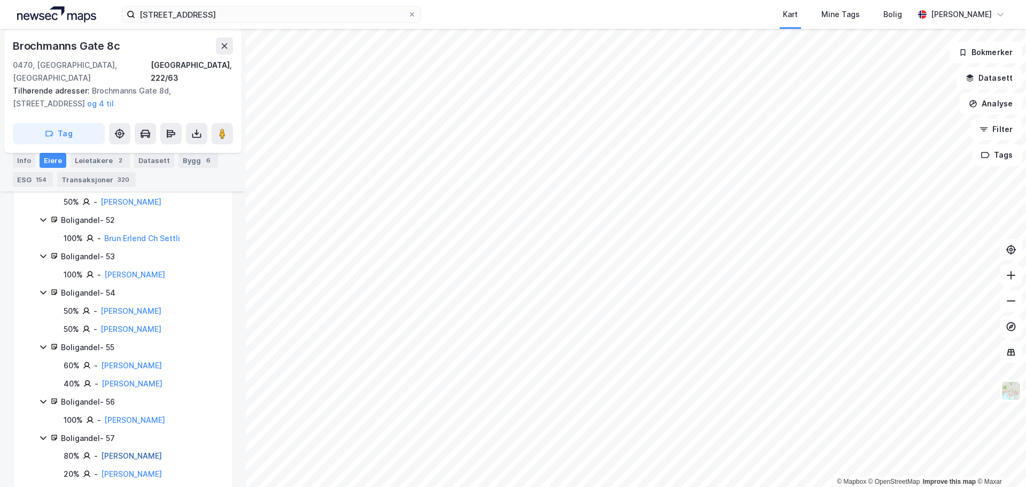
click at [127, 451] on link "[PERSON_NAME]" at bounding box center [131, 455] width 61 height 9
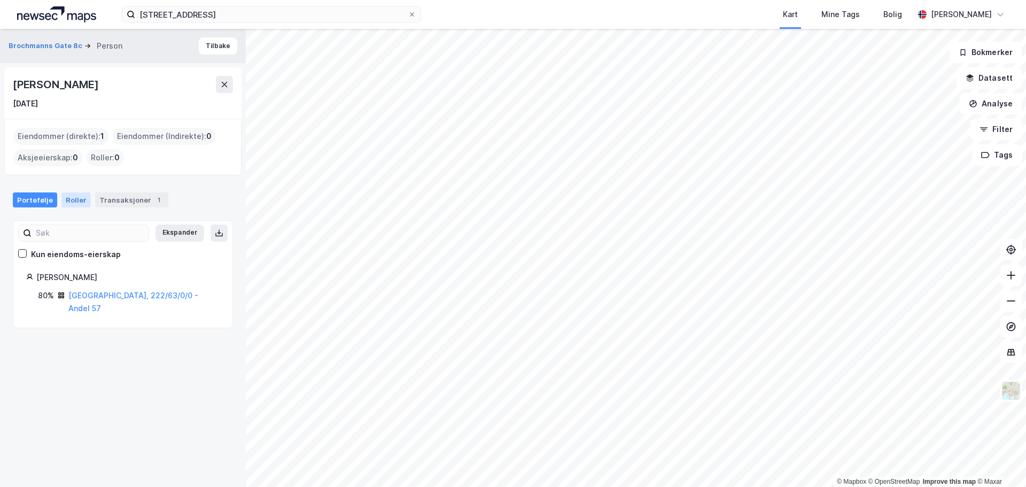
click at [74, 206] on div "Roller" at bounding box center [75, 199] width 29 height 15
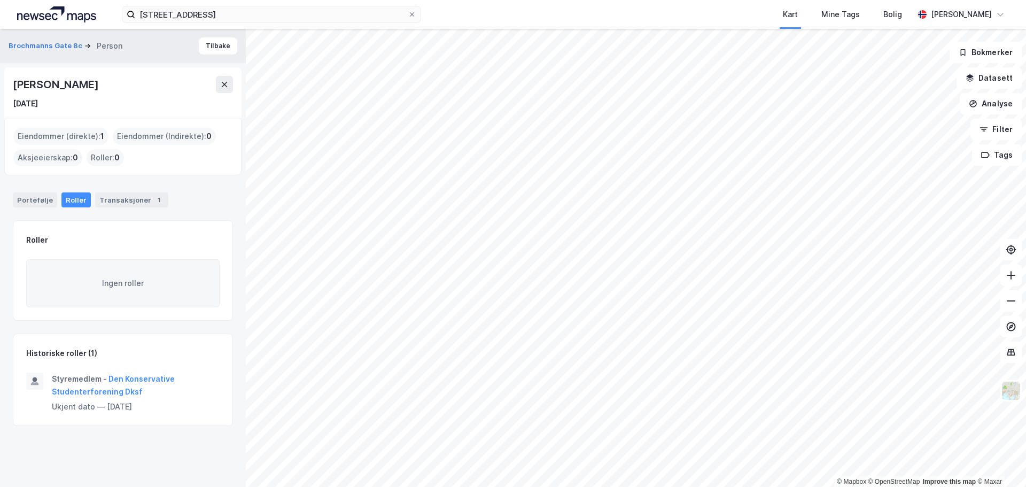
drag, startPoint x: 158, startPoint y: 410, endPoint x: 51, endPoint y: 378, distance: 112.1
click at [51, 378] on div "Styremedlem - Den Konservative Studenterforening Dksf Ukjent dato — [DATE]" at bounding box center [122, 399] width 219 height 53
click at [152, 415] on div "Styremedlem - Den Konservative Studenterforening Dksf Ukjent dato — [DATE]" at bounding box center [136, 399] width 168 height 53
click at [135, 414] on div "Styremedlem - Den Konservative Studenterforening Dksf Ukjent dato — [DATE]" at bounding box center [136, 399] width 168 height 53
click at [221, 6] on input "[STREET_ADDRESS]" at bounding box center [271, 14] width 273 height 16
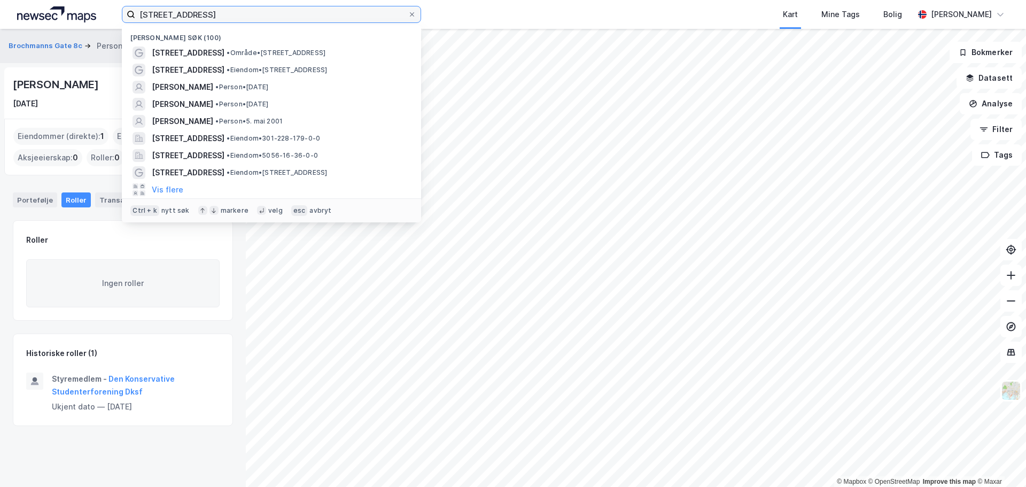
click at [221, 6] on input "[STREET_ADDRESS]" at bounding box center [271, 14] width 273 height 16
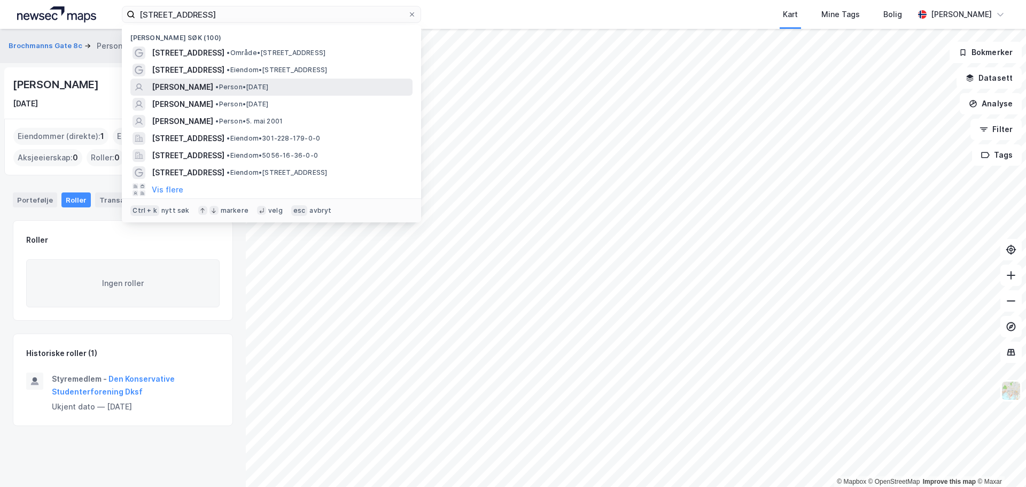
click at [213, 83] on span "[PERSON_NAME]" at bounding box center [182, 87] width 61 height 13
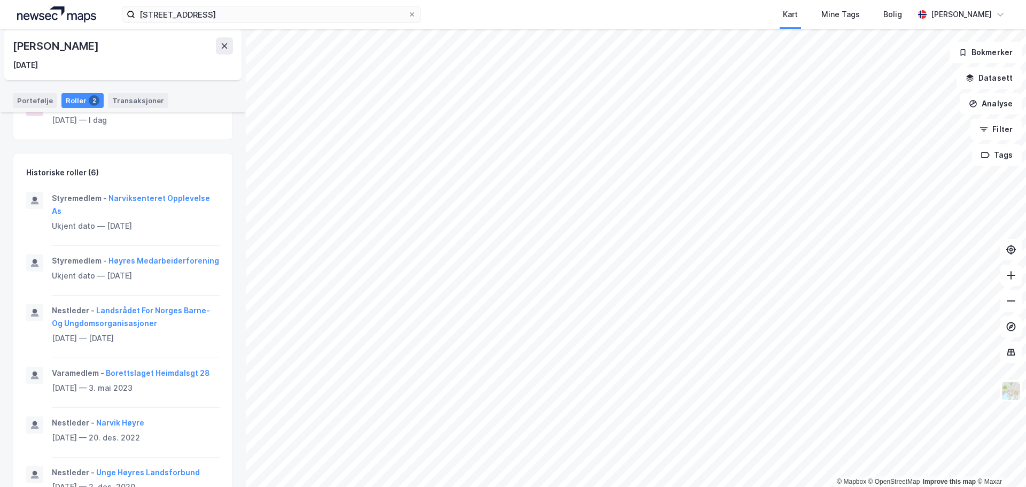
scroll to position [234, 0]
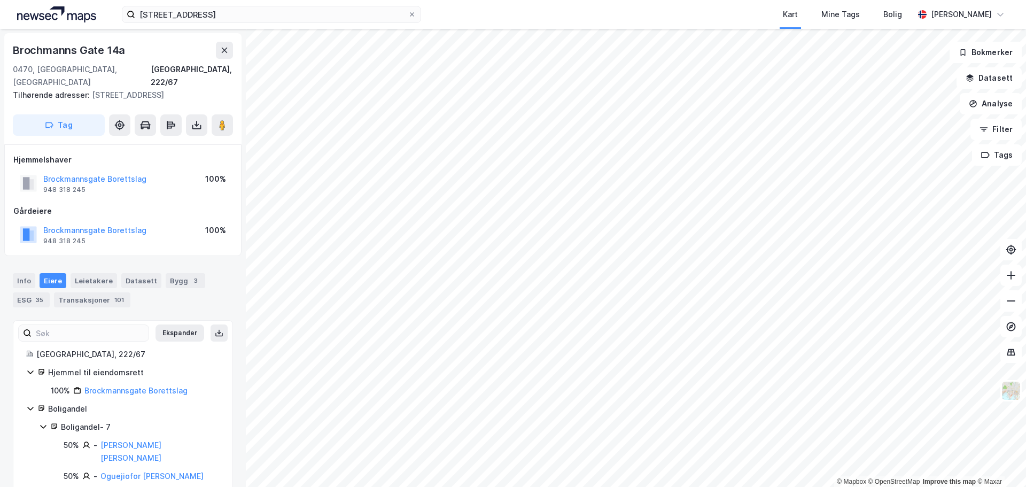
scroll to position [1, 0]
